Goal: Information Seeking & Learning: Learn about a topic

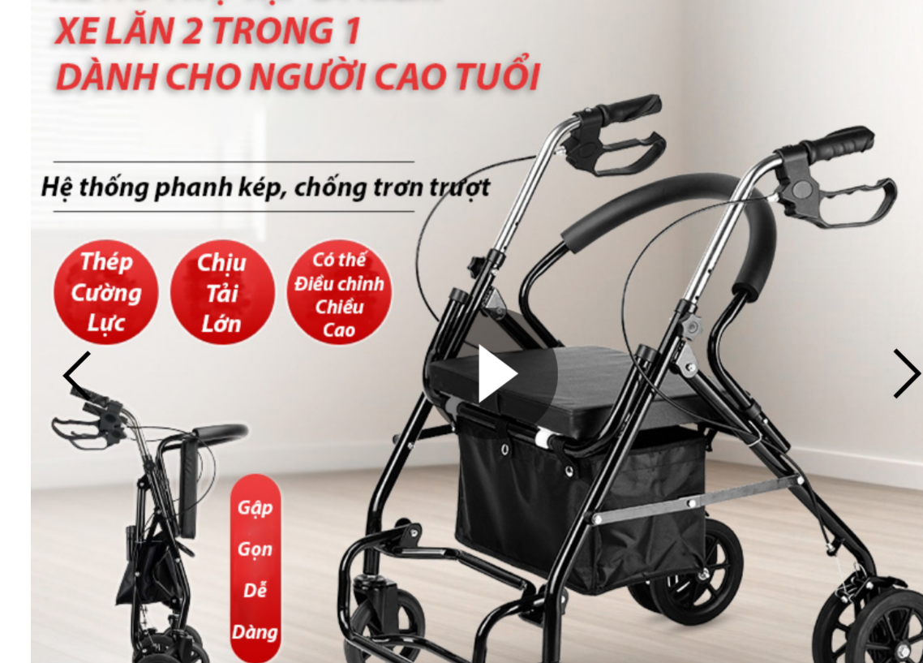
click at [291, 133] on div at bounding box center [461, 290] width 341 height 341
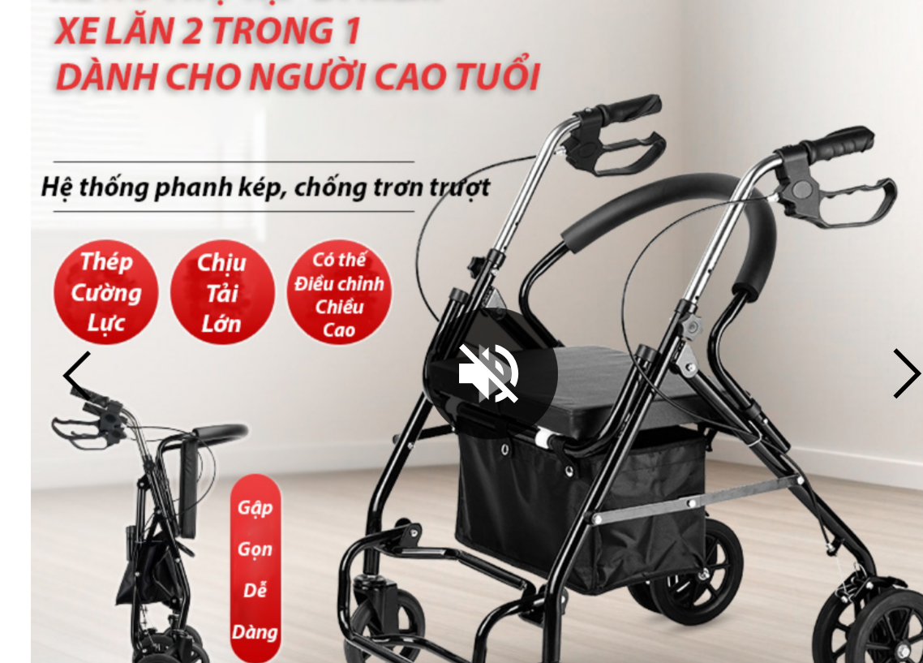
click at [437, 265] on div at bounding box center [461, 289] width 49 height 49
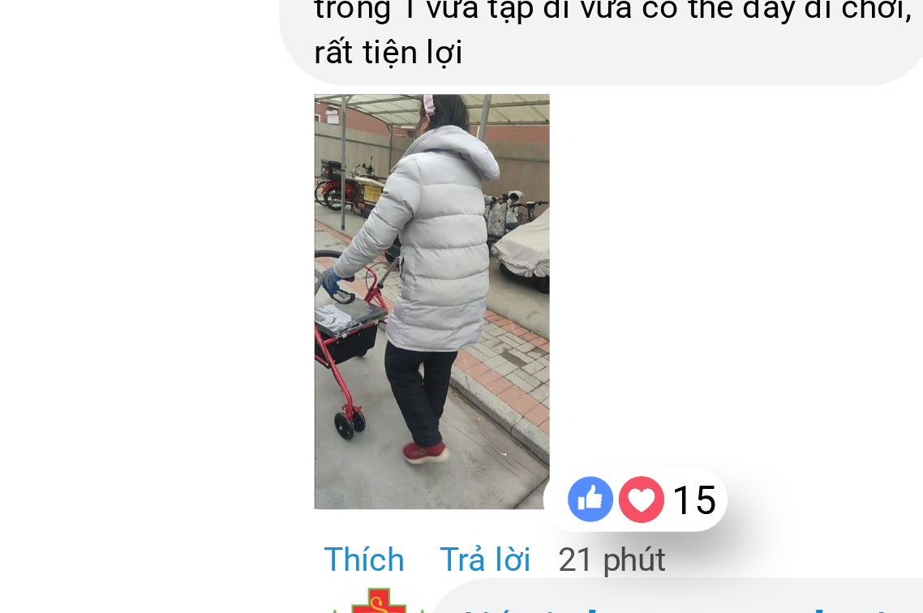
scroll to position [11796, 0]
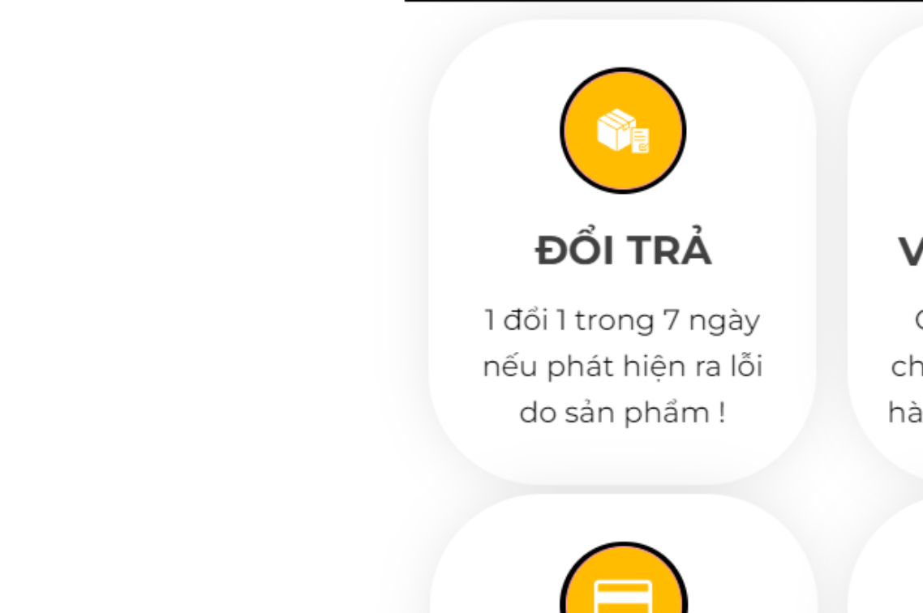
scroll to position [12524, 0]
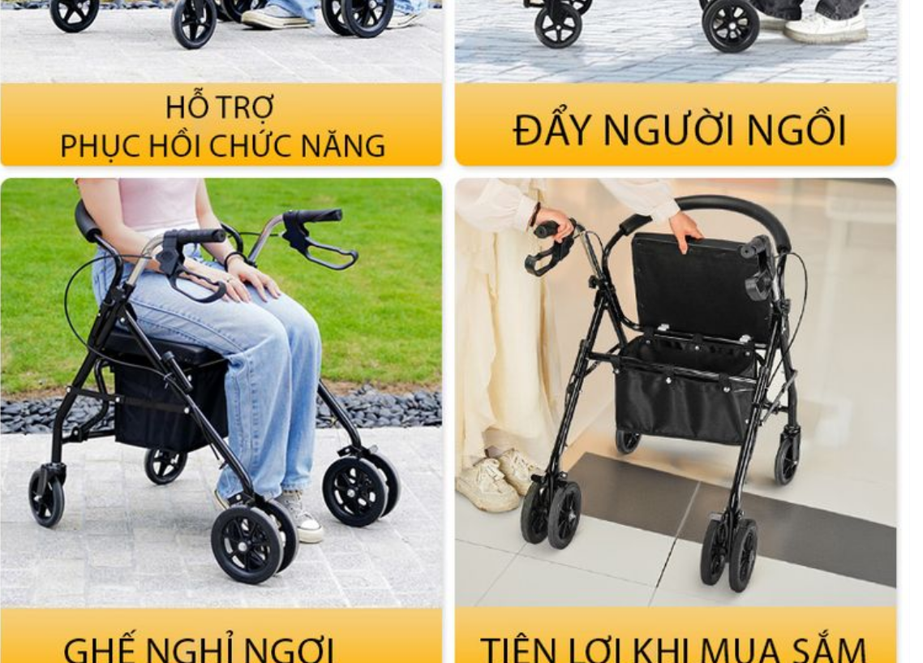
scroll to position [2274, 0]
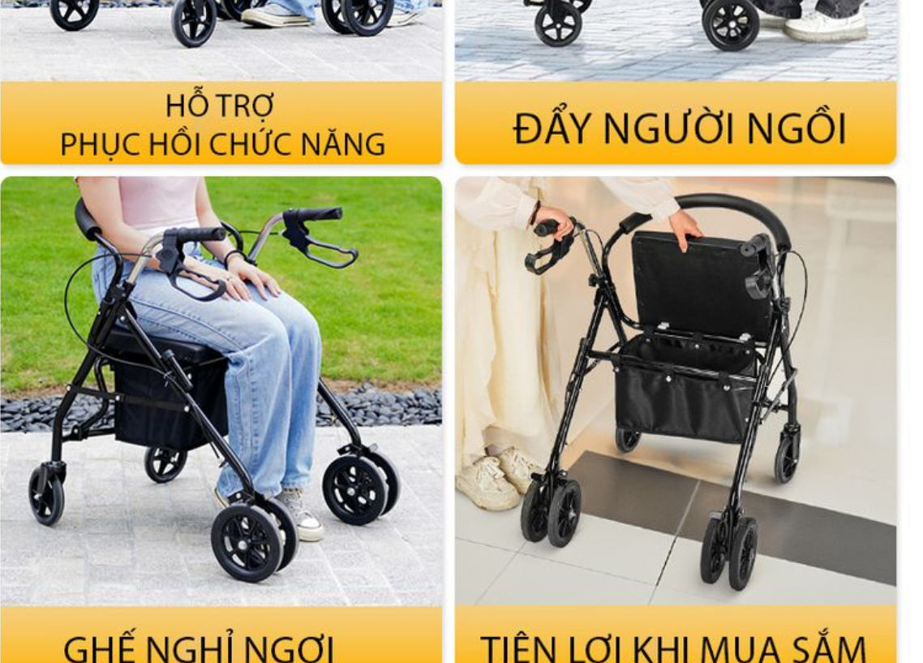
click at [296, 149] on div at bounding box center [461, 444] width 341 height 667
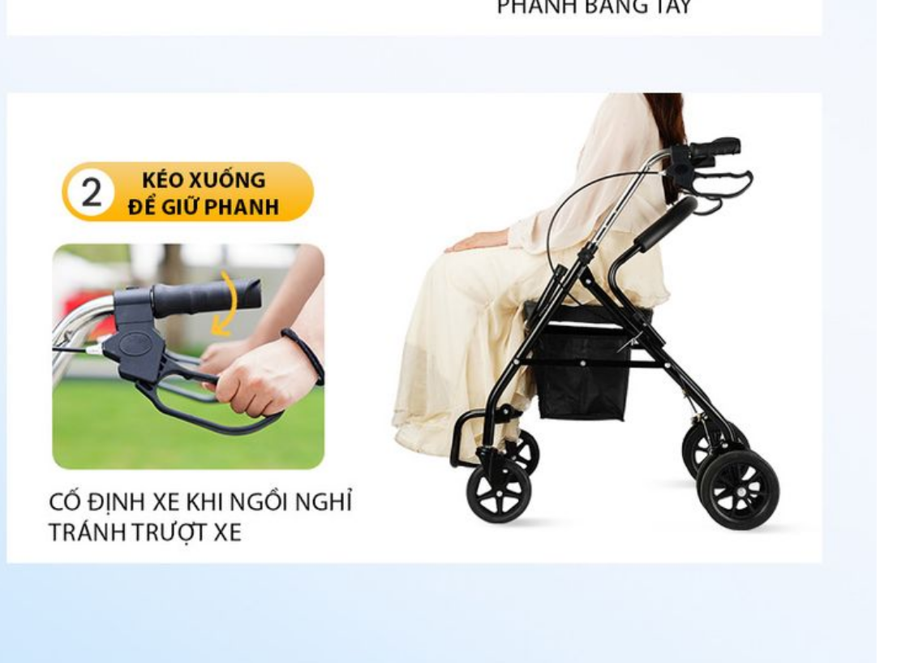
scroll to position [3630, 0]
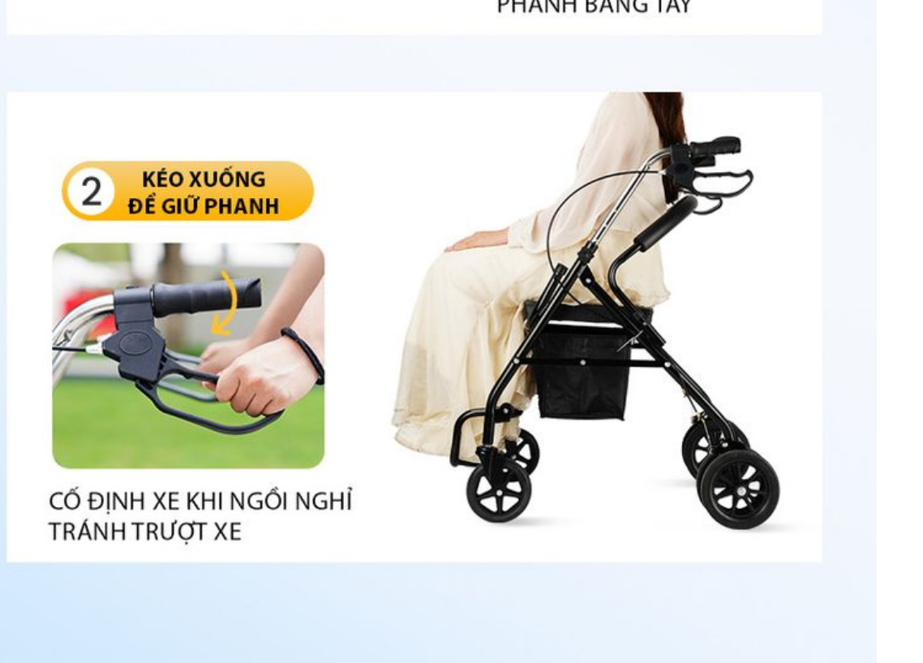
click at [298, 153] on div at bounding box center [461, 381] width 341 height 569
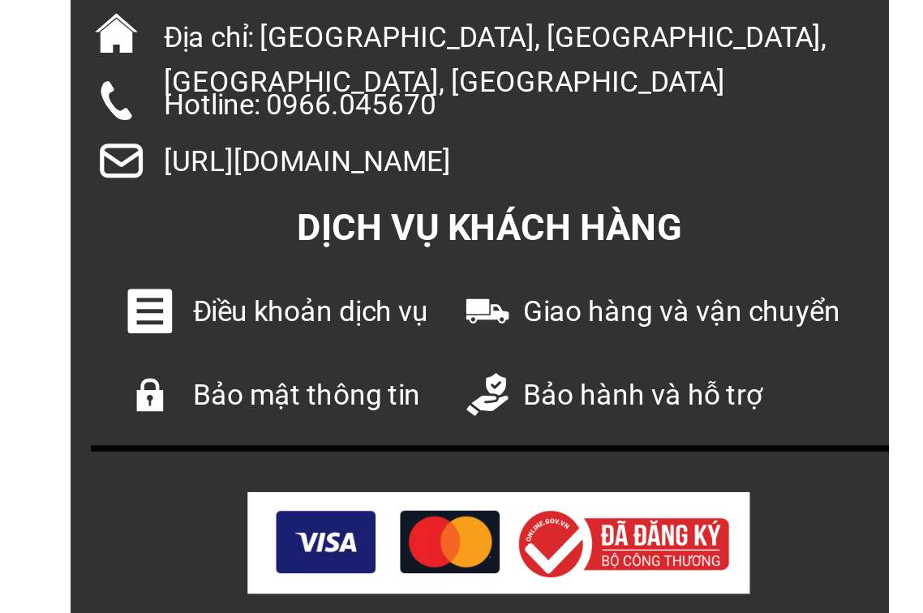
scroll to position [13379, 0]
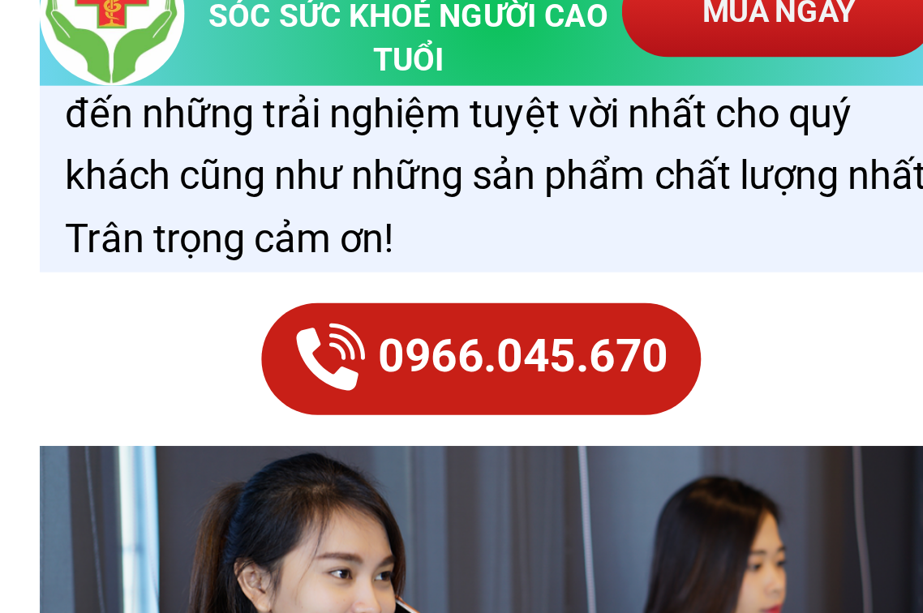
click at [373, 153] on div at bounding box center [454, 154] width 162 height 41
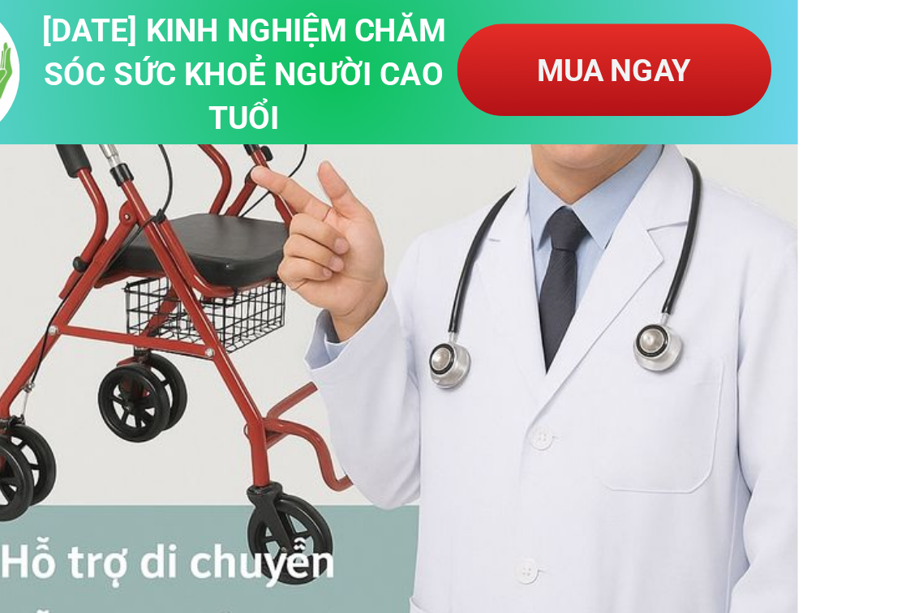
scroll to position [0, 0]
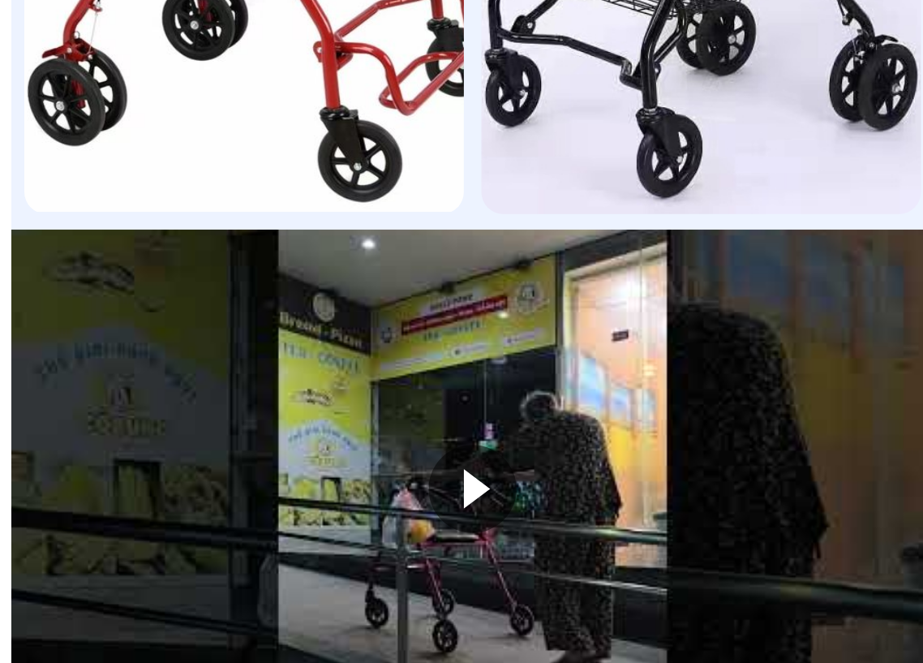
scroll to position [10332, 0]
